Goal: Task Accomplishment & Management: Use online tool/utility

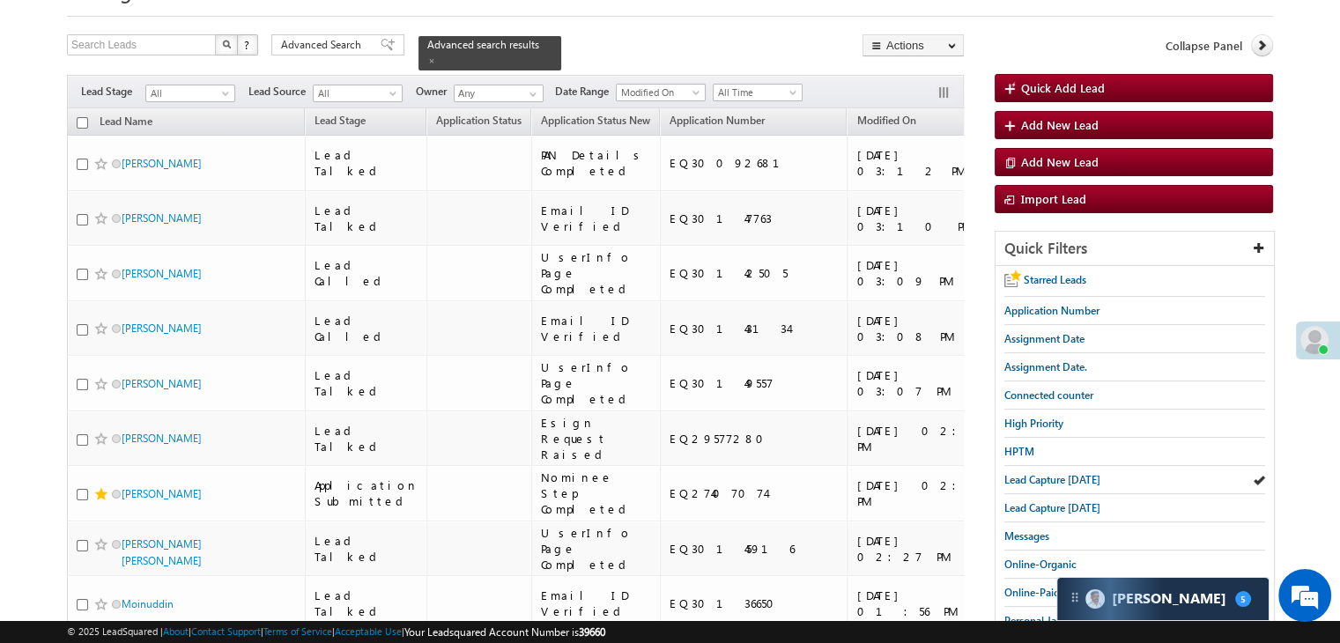
scroll to position [88, 0]
click at [1045, 480] on span "Lead Capture today" at bounding box center [1052, 479] width 96 height 13
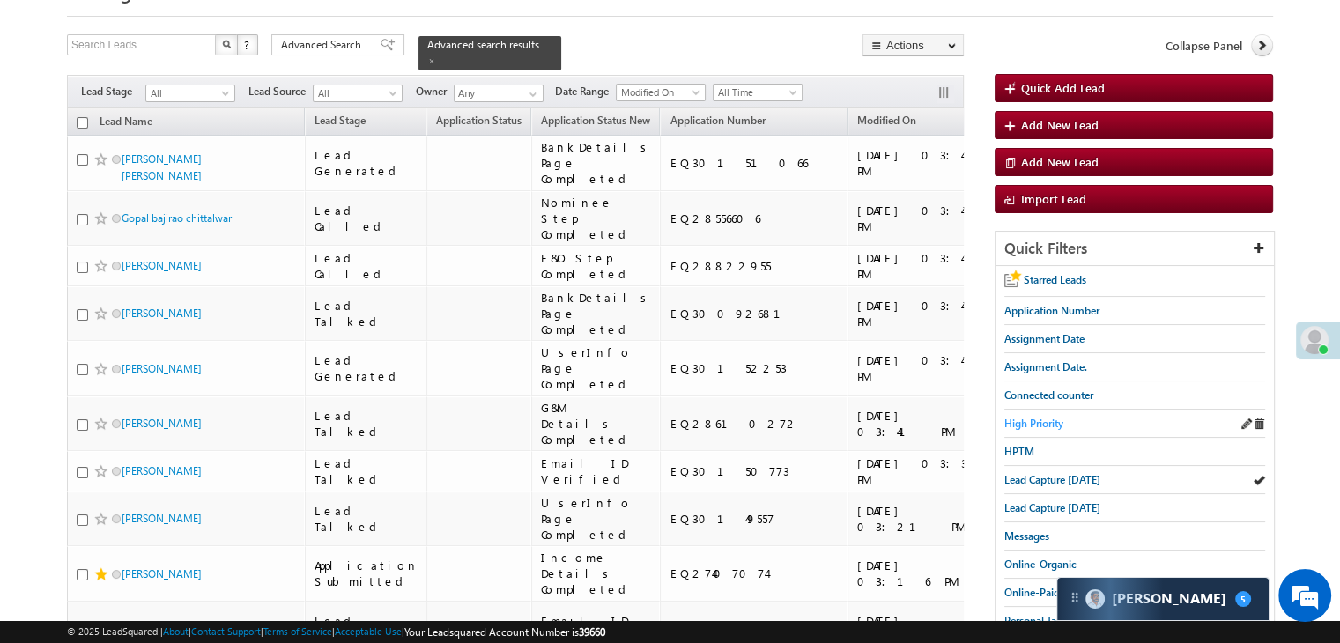
click at [1043, 420] on span "High Priority" at bounding box center [1033, 423] width 59 height 13
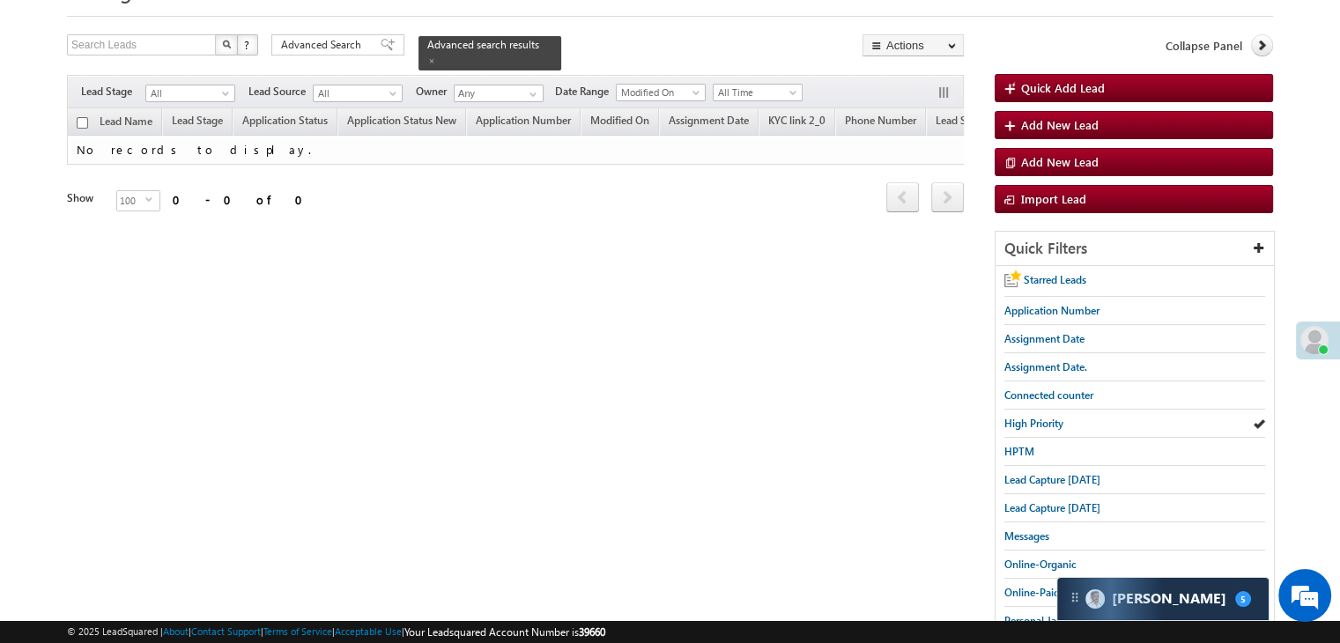
scroll to position [0, 0]
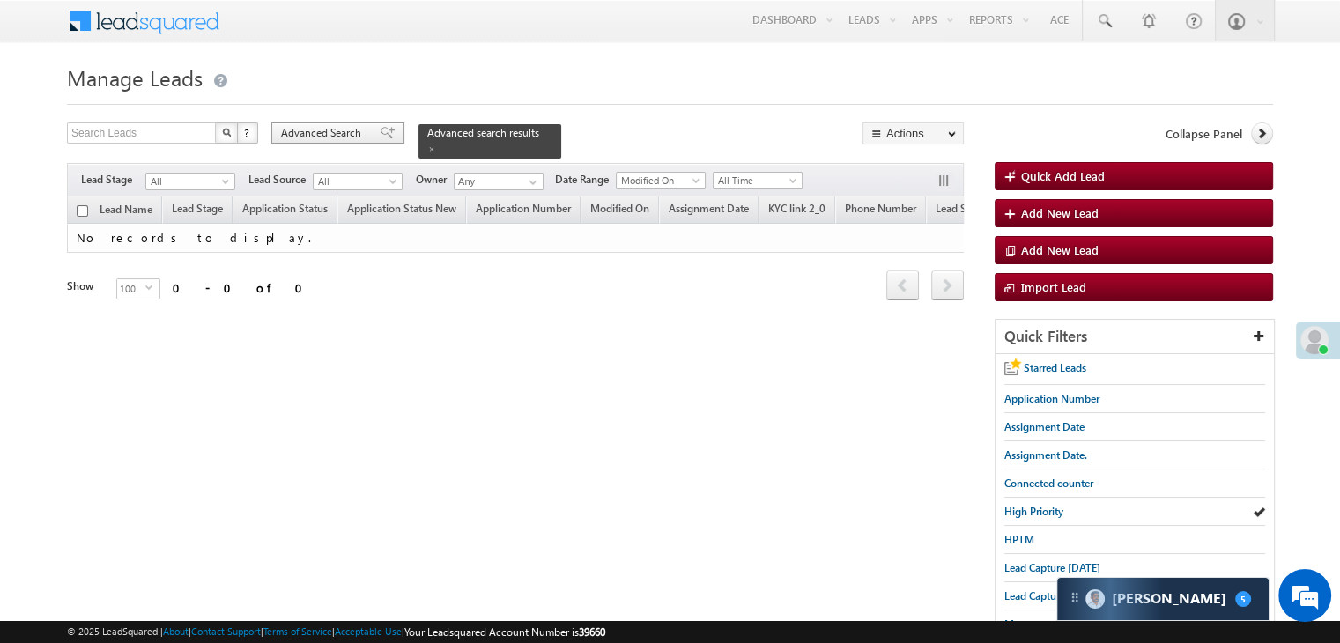
click at [381, 138] on span at bounding box center [388, 133] width 14 height 12
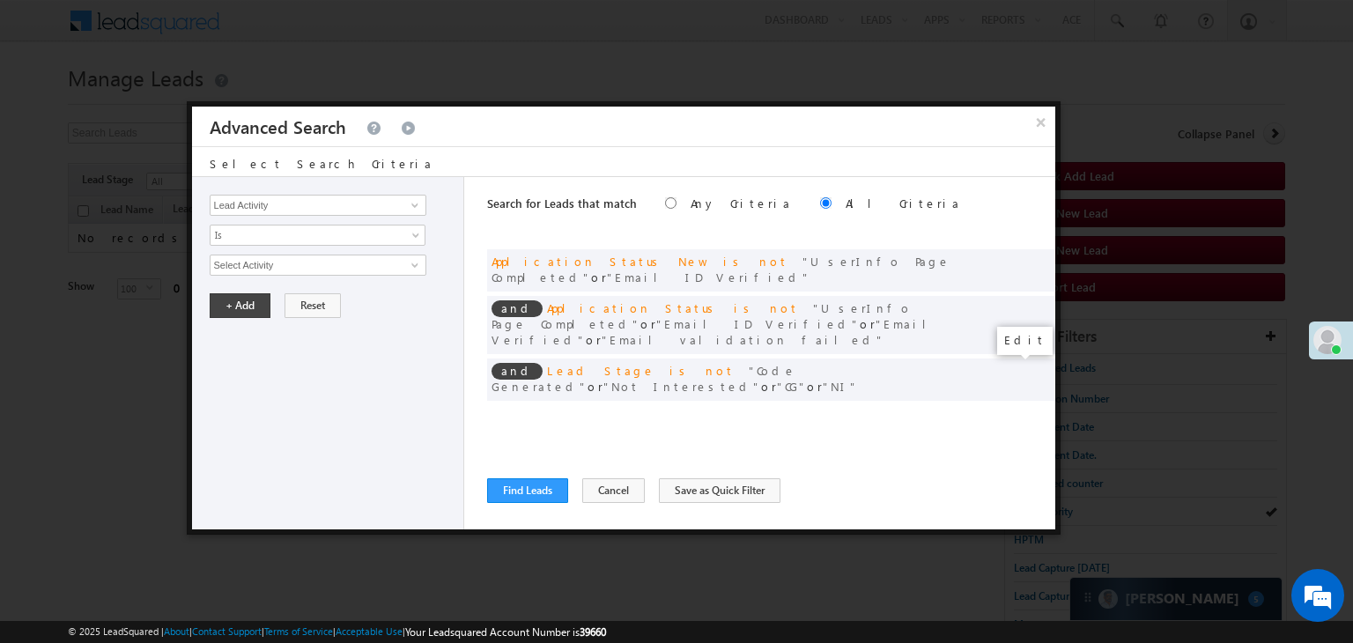
click at [1011, 410] on span at bounding box center [1015, 416] width 12 height 12
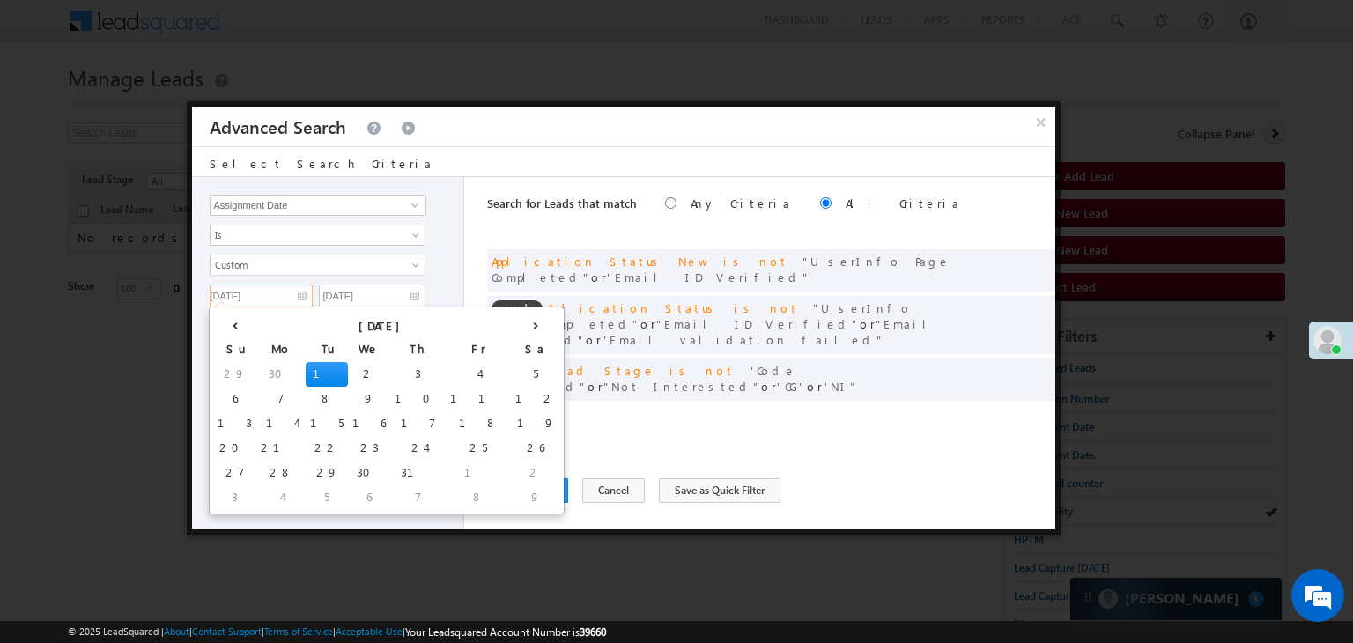
click at [300, 297] on input "07/01/25" at bounding box center [261, 296] width 103 height 23
click at [511, 326] on th "›" at bounding box center [535, 324] width 49 height 26
click at [518, 326] on th "›" at bounding box center [539, 324] width 42 height 26
click at [523, 470] on td "4" at bounding box center [555, 473] width 65 height 25
type input "10/04/25"
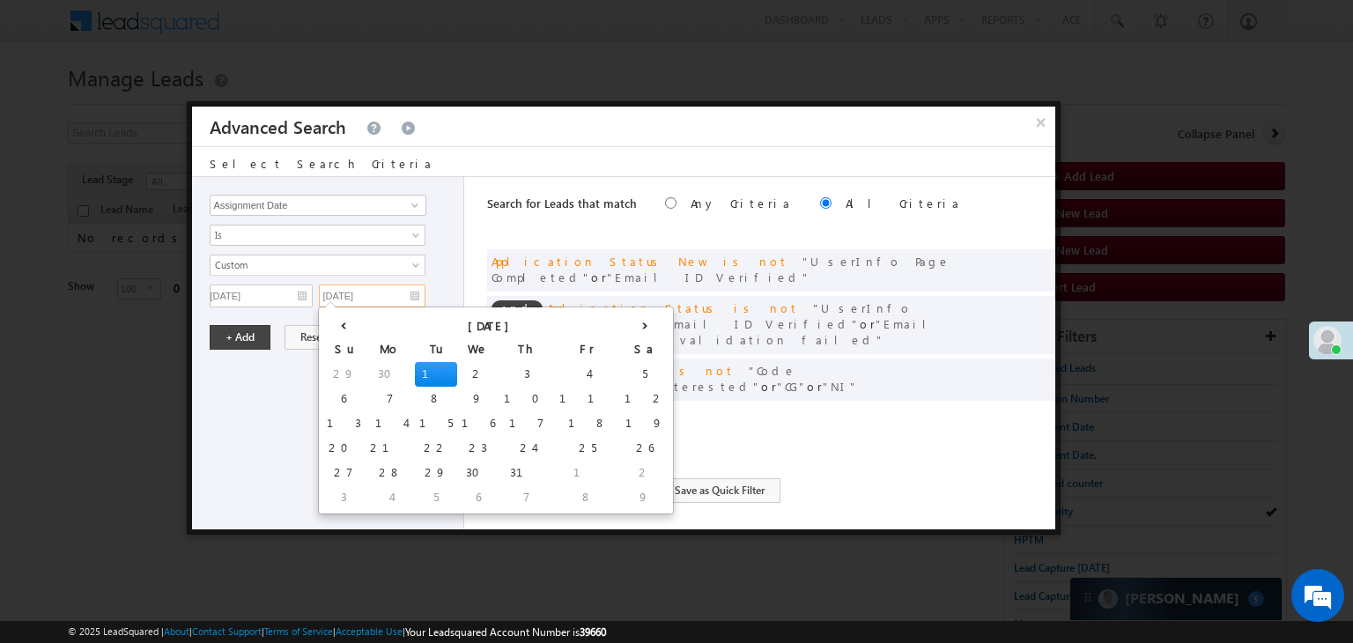
click at [396, 300] on input "07/01/25" at bounding box center [372, 296] width 107 height 23
click at [620, 328] on th "›" at bounding box center [644, 324] width 49 height 26
click at [627, 328] on th "›" at bounding box center [648, 324] width 42 height 26
click at [372, 494] on td "6" at bounding box center [393, 497] width 42 height 25
type input "10/06/25"
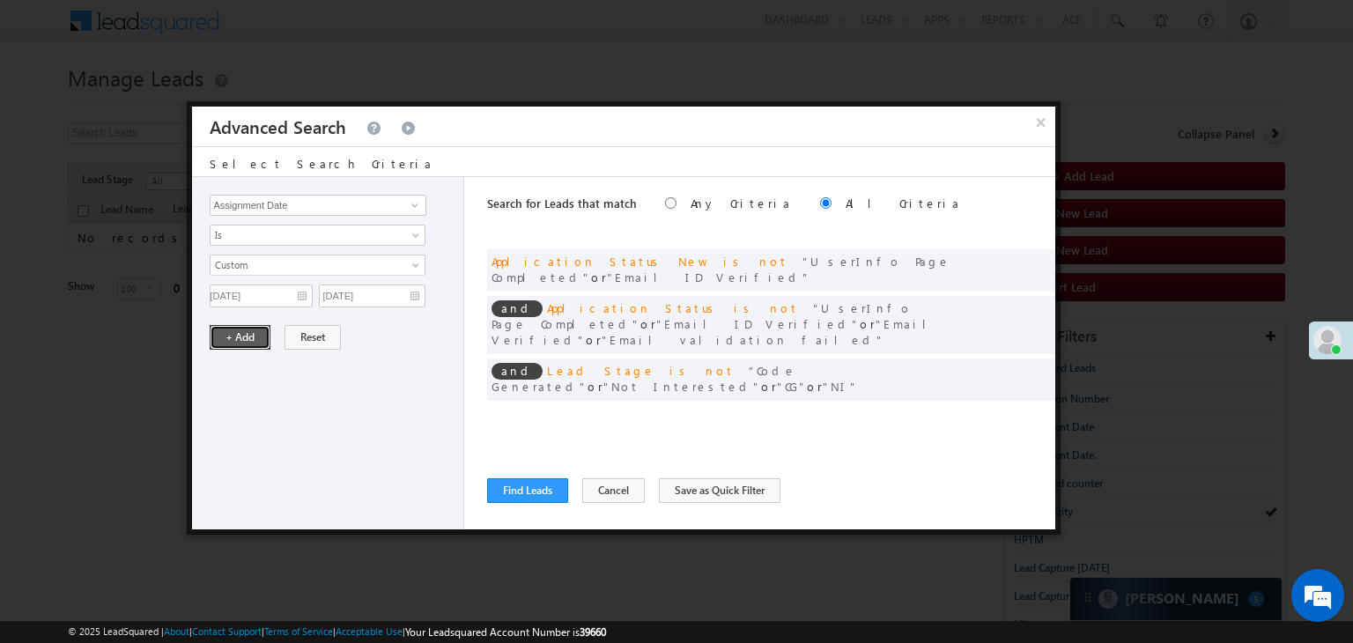
click at [251, 326] on button "+ Add" at bounding box center [240, 337] width 61 height 25
click at [557, 486] on button "Find Leads" at bounding box center [527, 490] width 81 height 25
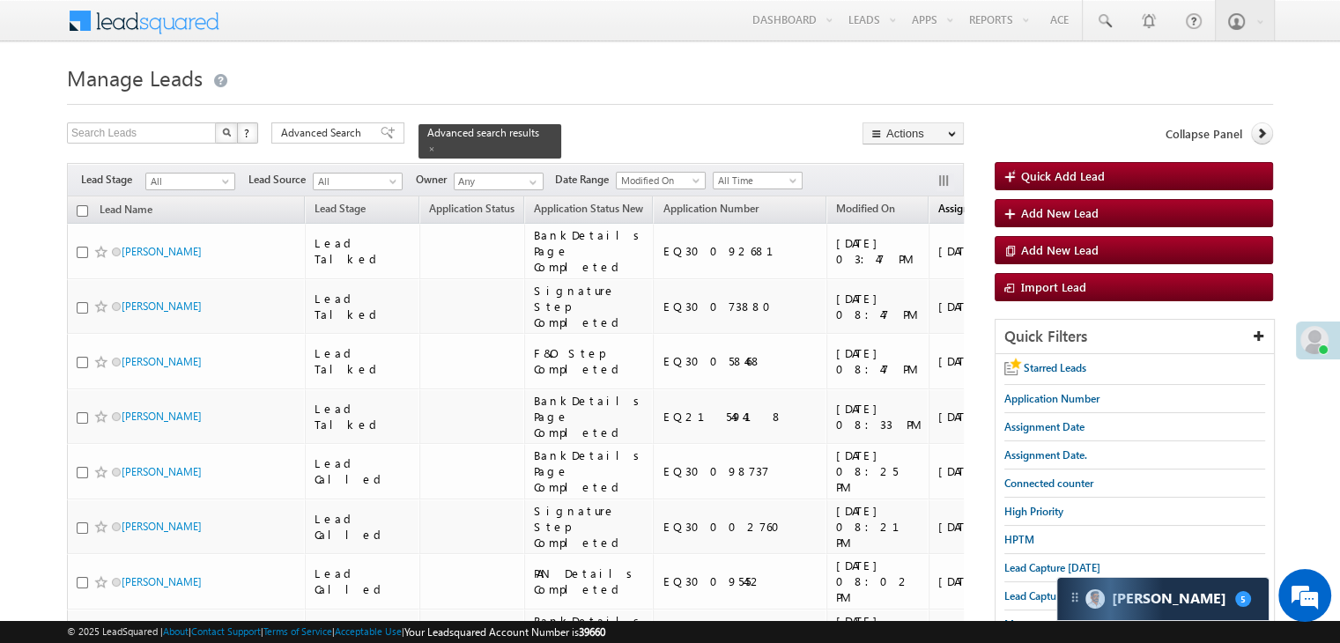
click at [938, 203] on span "Assignment Date" at bounding box center [978, 208] width 80 height 13
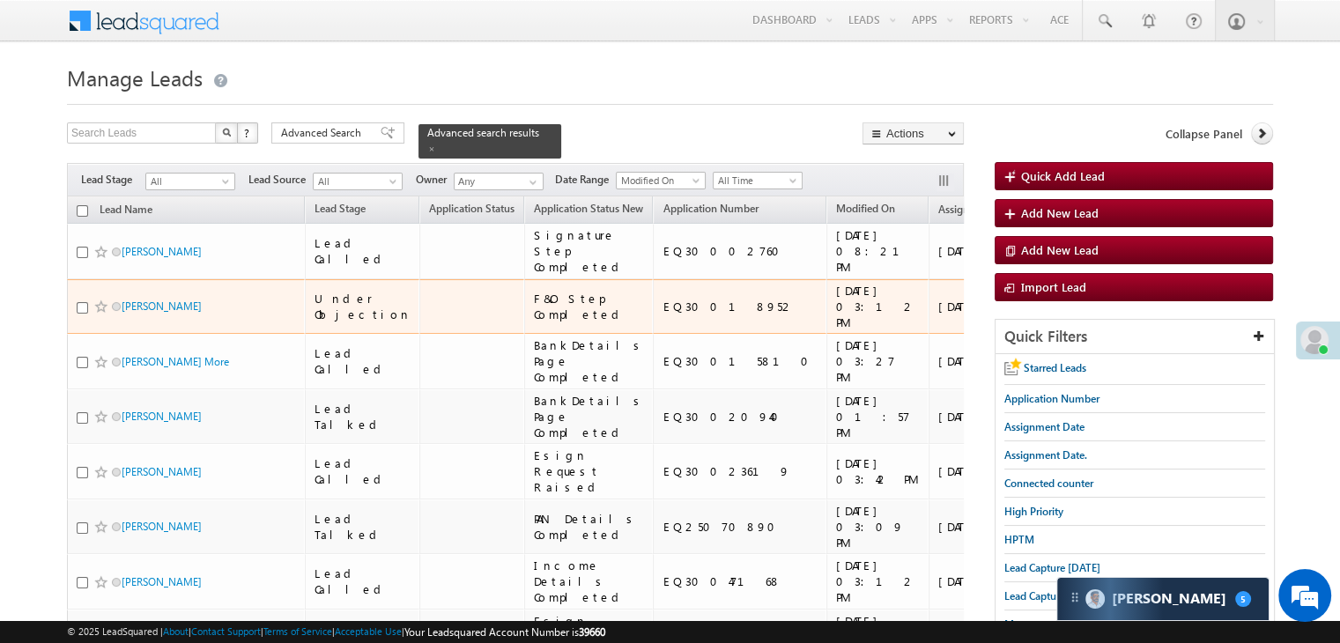
scroll to position [88, 0]
